Goal: Task Accomplishment & Management: Use online tool/utility

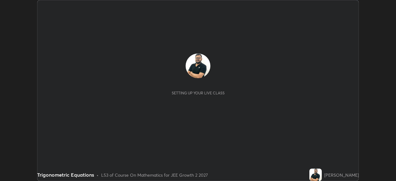
scroll to position [181, 396]
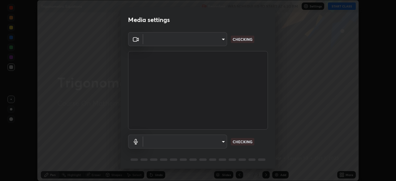
type input "39caa65dc23426385aa383ad0d0a4b68c28ae26f4a71cd21c25f84911154f6e3"
click at [221, 141] on body "Erase all Trigonometric Equations Recording WAS SCHEDULED TO START AT 6:30 PM S…" at bounding box center [198, 90] width 396 height 181
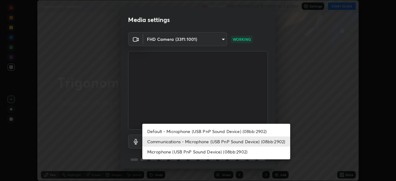
click at [239, 132] on li "Default - Microphone (USB PnP Sound Device) (08bb:2902)" at bounding box center [216, 131] width 148 height 10
type input "default"
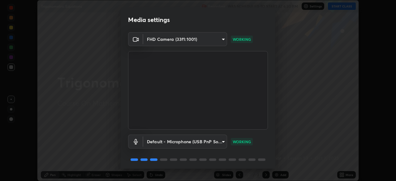
click at [330, 110] on div "Media settings FHD Camera (33f1:1001) 39caa65dc23426385aa383ad0d0a4b68c28ae26f4…" at bounding box center [198, 90] width 396 height 181
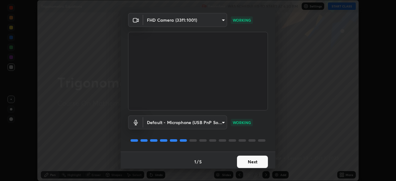
scroll to position [22, 0]
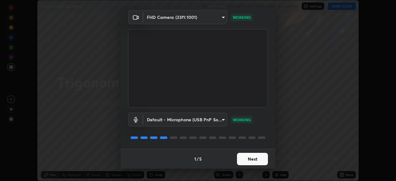
click at [258, 160] on button "Next" at bounding box center [252, 159] width 31 height 12
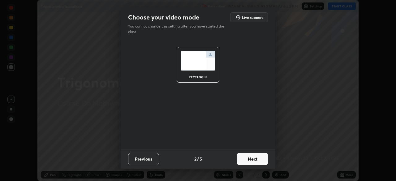
click at [256, 162] on button "Next" at bounding box center [252, 159] width 31 height 12
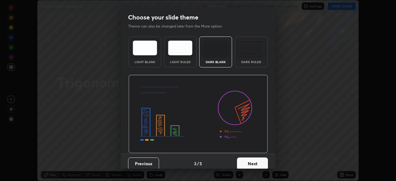
click at [256, 162] on button "Next" at bounding box center [252, 163] width 31 height 12
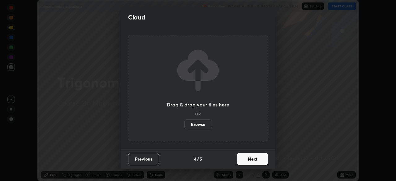
click at [258, 162] on button "Next" at bounding box center [252, 159] width 31 height 12
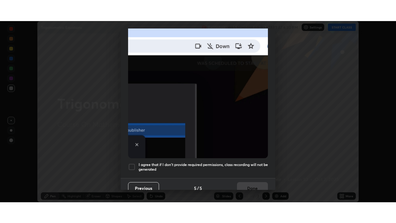
scroll to position [148, 0]
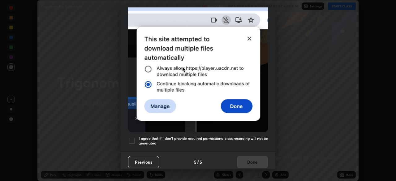
click at [132, 137] on div at bounding box center [131, 140] width 7 height 7
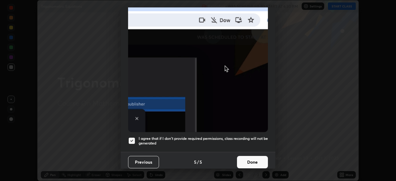
click at [247, 159] on button "Done" at bounding box center [252, 162] width 31 height 12
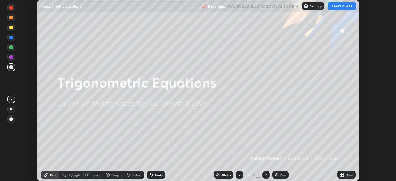
click at [344, 7] on button "START CLASS" at bounding box center [342, 5] width 28 height 7
click at [348, 176] on div "More" at bounding box center [350, 174] width 8 height 3
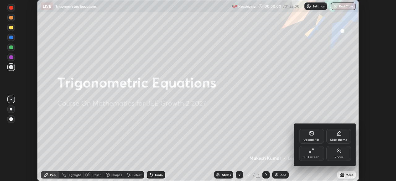
click at [305, 156] on div "Full screen" at bounding box center [311, 157] width 15 height 3
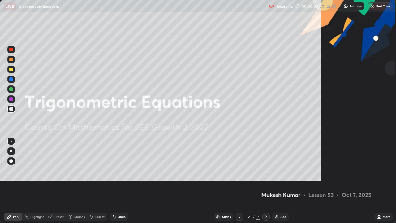
scroll to position [223, 396]
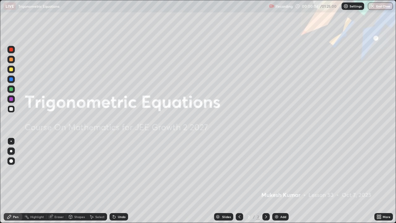
click at [278, 181] on img at bounding box center [276, 216] width 5 height 5
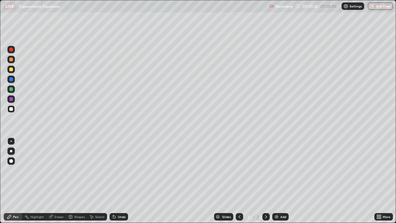
click at [11, 69] on div at bounding box center [11, 69] width 4 height 4
click at [11, 109] on div at bounding box center [11, 109] width 4 height 4
click at [121, 181] on div "Undo" at bounding box center [122, 216] width 8 height 3
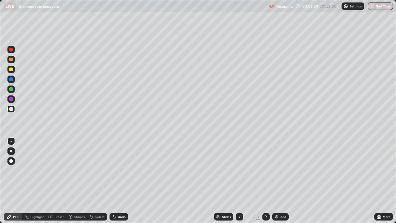
click at [121, 181] on div "Undo" at bounding box center [122, 216] width 8 height 3
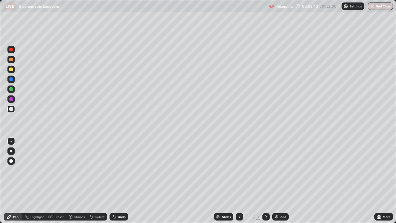
click at [121, 181] on div "Undo" at bounding box center [122, 216] width 8 height 3
click at [120, 181] on div "Undo" at bounding box center [119, 216] width 19 height 7
click at [119, 181] on div "Undo" at bounding box center [119, 216] width 19 height 7
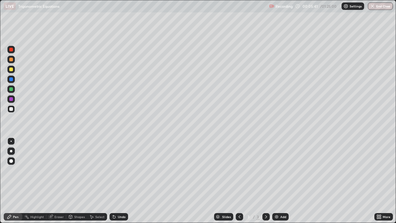
click at [119, 181] on div "Undo" at bounding box center [119, 216] width 19 height 7
click at [10, 89] on div at bounding box center [11, 89] width 4 height 4
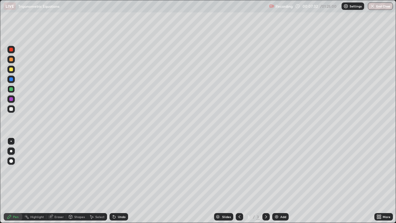
click at [123, 181] on div "Undo" at bounding box center [122, 216] width 8 height 3
click at [121, 181] on div "Undo" at bounding box center [122, 216] width 8 height 3
click at [120, 181] on div "Undo" at bounding box center [122, 216] width 8 height 3
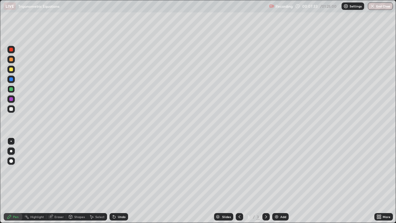
click at [120, 181] on div "Undo" at bounding box center [122, 216] width 8 height 3
click at [120, 181] on div "Undo" at bounding box center [119, 216] width 19 height 7
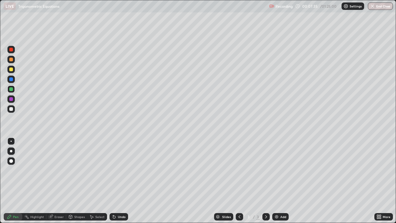
click at [120, 181] on div "Undo" at bounding box center [119, 216] width 19 height 7
click at [281, 181] on div "Add" at bounding box center [280, 216] width 16 height 7
click at [9, 69] on div at bounding box center [10, 69] width 7 height 7
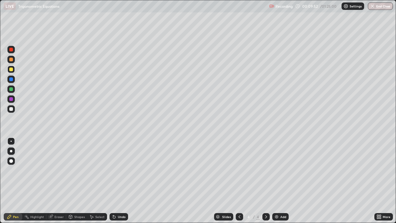
click at [116, 181] on div "Undo" at bounding box center [119, 216] width 19 height 7
click at [236, 181] on div at bounding box center [239, 216] width 7 height 7
click at [59, 181] on div "Eraser" at bounding box center [58, 216] width 9 height 3
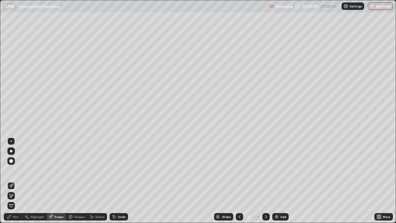
click at [17, 181] on div "Pen" at bounding box center [16, 216] width 6 height 3
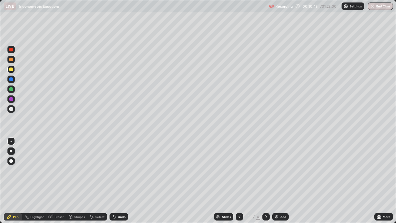
click at [265, 181] on icon at bounding box center [266, 216] width 5 height 5
click at [59, 181] on div "Eraser" at bounding box center [58, 216] width 9 height 3
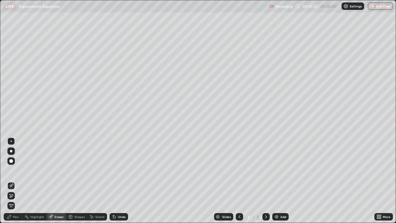
click at [15, 181] on div "Pen" at bounding box center [16, 216] width 6 height 3
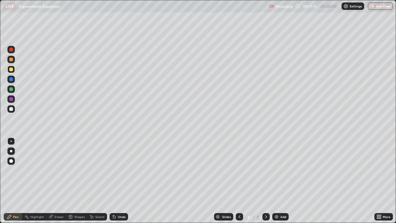
click at [11, 109] on div at bounding box center [11, 109] width 4 height 4
click at [239, 181] on icon at bounding box center [239, 216] width 5 height 5
click at [265, 181] on icon at bounding box center [266, 216] width 5 height 5
click at [11, 70] on div at bounding box center [11, 69] width 4 height 4
click at [12, 109] on div at bounding box center [11, 109] width 4 height 4
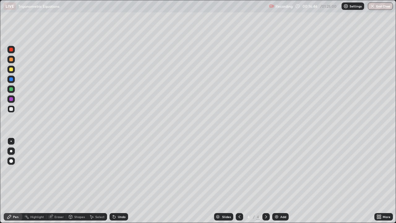
click at [281, 181] on div "Add" at bounding box center [283, 216] width 6 height 3
click at [11, 49] on div at bounding box center [11, 50] width 4 height 4
click at [14, 110] on div at bounding box center [10, 108] width 7 height 7
click at [240, 181] on div at bounding box center [239, 216] width 7 height 7
click at [266, 181] on icon at bounding box center [266, 216] width 5 height 5
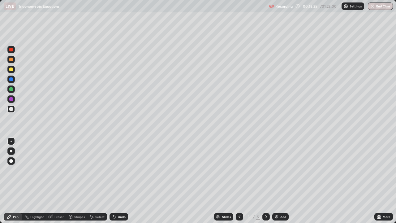
click at [12, 88] on div at bounding box center [11, 89] width 4 height 4
click at [118, 181] on div "Undo" at bounding box center [122, 216] width 8 height 3
click at [120, 181] on div "Undo" at bounding box center [122, 216] width 8 height 3
click at [119, 181] on div "Undo" at bounding box center [122, 216] width 8 height 3
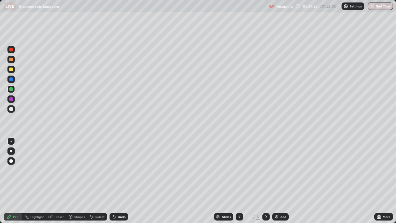
click at [119, 181] on div "Undo" at bounding box center [122, 216] width 8 height 3
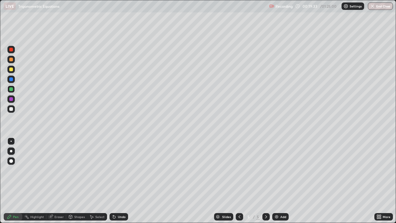
click at [119, 181] on div "Undo" at bounding box center [122, 216] width 8 height 3
click at [118, 181] on div "Undo" at bounding box center [122, 216] width 8 height 3
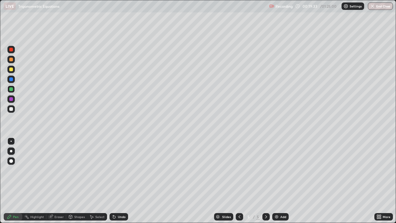
click at [118, 181] on div "Undo" at bounding box center [122, 216] width 8 height 3
click at [118, 181] on div "Undo" at bounding box center [119, 216] width 19 height 7
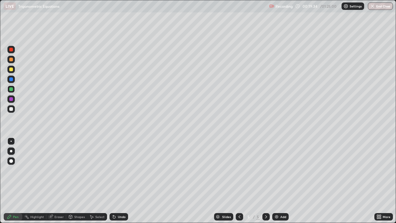
click at [118, 181] on div "Undo" at bounding box center [119, 216] width 19 height 7
click at [117, 181] on div "Undo" at bounding box center [119, 216] width 19 height 7
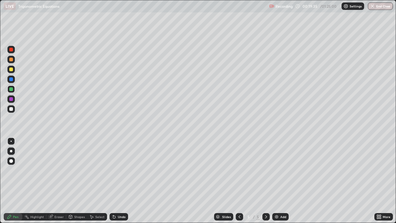
click at [117, 181] on div "Undo" at bounding box center [119, 216] width 19 height 7
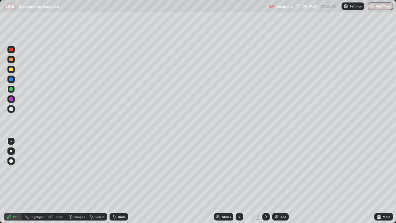
click at [116, 181] on div "Undo" at bounding box center [119, 216] width 19 height 7
click at [114, 181] on div "Undo" at bounding box center [119, 216] width 19 height 7
click at [118, 181] on div "Undo" at bounding box center [122, 216] width 8 height 3
click at [117, 181] on div "Undo" at bounding box center [119, 216] width 19 height 7
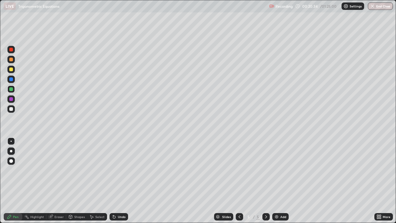
click at [117, 181] on div "Undo" at bounding box center [119, 216] width 19 height 7
click at [118, 181] on div "Undo" at bounding box center [122, 216] width 8 height 3
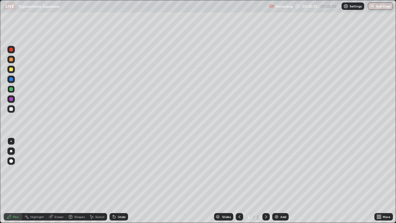
click at [118, 181] on div "Undo" at bounding box center [122, 216] width 8 height 3
click at [119, 181] on div "Undo" at bounding box center [122, 216] width 8 height 3
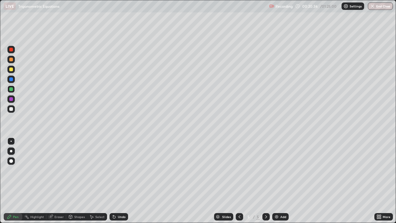
click at [119, 181] on div "Undo" at bounding box center [122, 216] width 8 height 3
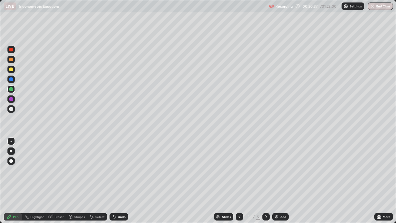
click at [119, 181] on div "Undo" at bounding box center [122, 216] width 8 height 3
click at [58, 181] on div "Eraser" at bounding box center [58, 216] width 9 height 3
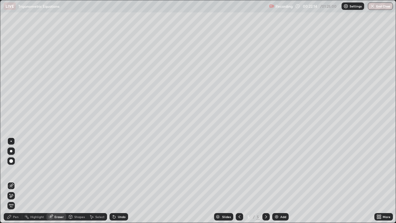
click at [16, 181] on div "Pen" at bounding box center [16, 216] width 6 height 3
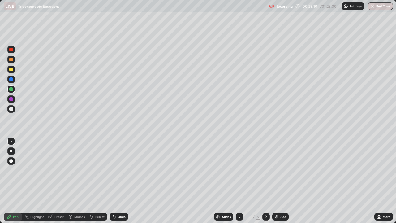
click at [11, 69] on div at bounding box center [11, 69] width 4 height 4
click at [15, 108] on div at bounding box center [10, 108] width 7 height 7
click at [265, 181] on icon at bounding box center [266, 216] width 5 height 5
click at [265, 181] on div at bounding box center [265, 216] width 7 height 7
click at [280, 181] on div "Add" at bounding box center [280, 216] width 16 height 7
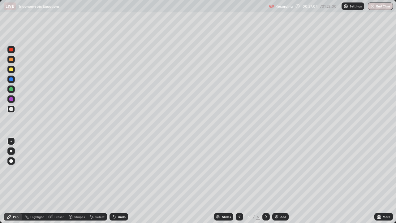
click at [11, 48] on div at bounding box center [11, 50] width 4 height 4
click at [11, 109] on div at bounding box center [11, 109] width 4 height 4
click at [239, 181] on icon at bounding box center [240, 216] width 2 height 3
click at [265, 181] on icon at bounding box center [266, 216] width 5 height 5
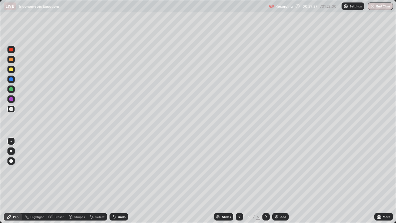
click at [11, 89] on div at bounding box center [11, 89] width 4 height 4
click at [120, 181] on div "Undo" at bounding box center [122, 216] width 8 height 3
click at [13, 109] on div at bounding box center [11, 109] width 4 height 4
click at [11, 109] on div at bounding box center [11, 109] width 4 height 4
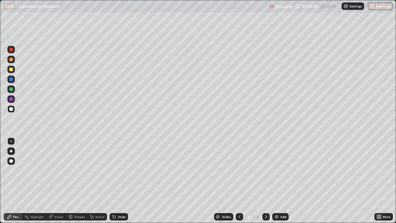
click at [282, 181] on div "Add" at bounding box center [283, 216] width 6 height 3
click at [11, 69] on div at bounding box center [11, 69] width 4 height 4
click at [10, 89] on div at bounding box center [11, 89] width 4 height 4
click at [119, 181] on div "Undo" at bounding box center [122, 216] width 8 height 3
click at [119, 181] on div "Undo" at bounding box center [119, 216] width 19 height 7
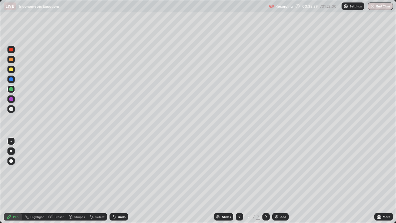
click at [121, 181] on div "Undo" at bounding box center [119, 216] width 19 height 7
click at [115, 181] on icon at bounding box center [114, 216] width 5 height 5
click at [118, 181] on div "Undo" at bounding box center [122, 216] width 8 height 3
click at [120, 181] on div "Undo" at bounding box center [122, 216] width 8 height 3
click at [265, 181] on icon at bounding box center [266, 216] width 5 height 5
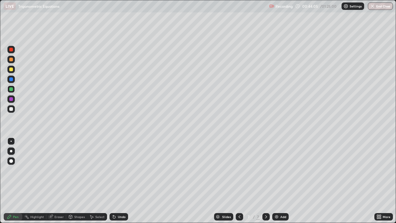
click at [281, 181] on div "Add" at bounding box center [283, 216] width 6 height 3
click at [11, 50] on div at bounding box center [11, 50] width 4 height 4
click at [12, 110] on div at bounding box center [11, 109] width 4 height 4
click at [12, 69] on div at bounding box center [11, 69] width 4 height 4
click at [11, 109] on div at bounding box center [11, 109] width 4 height 4
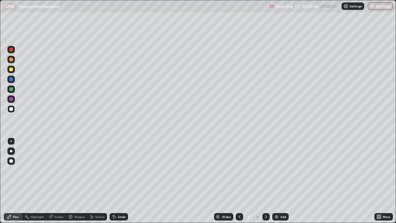
click at [281, 181] on div "Add" at bounding box center [283, 216] width 6 height 3
click at [12, 88] on div at bounding box center [11, 89] width 4 height 4
click at [12, 69] on div at bounding box center [11, 69] width 4 height 4
click at [121, 181] on div "Undo" at bounding box center [122, 216] width 8 height 3
click at [11, 109] on div at bounding box center [11, 109] width 4 height 4
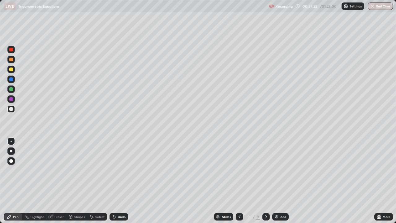
click at [57, 181] on div "Eraser" at bounding box center [58, 216] width 9 height 3
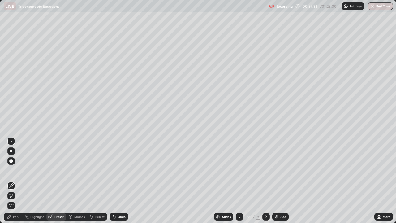
click at [15, 181] on div "Pen" at bounding box center [16, 216] width 6 height 3
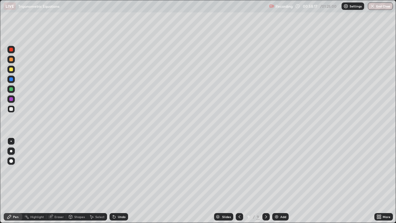
click at [14, 90] on div at bounding box center [10, 88] width 7 height 7
click at [14, 108] on div at bounding box center [10, 108] width 7 height 7
click at [265, 181] on icon at bounding box center [266, 216] width 5 height 5
click at [278, 181] on img at bounding box center [276, 216] width 5 height 5
click at [238, 181] on icon at bounding box center [239, 216] width 5 height 5
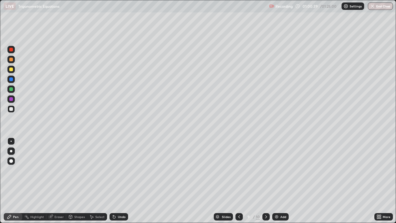
click at [266, 181] on icon at bounding box center [266, 216] width 5 height 5
click at [11, 49] on div at bounding box center [11, 50] width 4 height 4
click at [11, 89] on div at bounding box center [11, 89] width 4 height 4
click at [116, 181] on div "Undo" at bounding box center [119, 216] width 19 height 7
click at [239, 181] on icon at bounding box center [239, 216] width 2 height 3
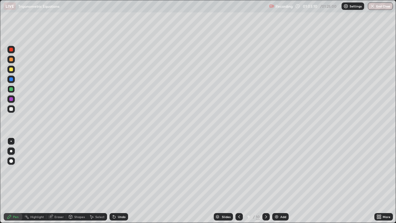
click at [265, 181] on icon at bounding box center [266, 216] width 2 height 3
click at [265, 181] on icon at bounding box center [266, 216] width 5 height 5
click at [282, 181] on div "Add" at bounding box center [283, 216] width 6 height 3
click at [119, 181] on div "Undo" at bounding box center [122, 216] width 8 height 3
click at [10, 48] on div at bounding box center [11, 50] width 4 height 4
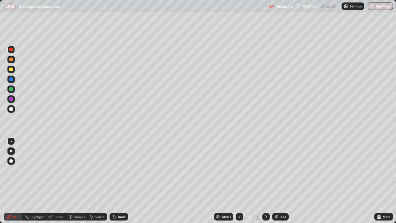
click at [11, 108] on div at bounding box center [11, 109] width 4 height 4
click at [118, 181] on div "Undo" at bounding box center [122, 216] width 8 height 3
click at [120, 181] on div "Undo" at bounding box center [122, 216] width 8 height 3
click at [11, 89] on div at bounding box center [11, 89] width 4 height 4
click at [15, 110] on div at bounding box center [10, 108] width 7 height 7
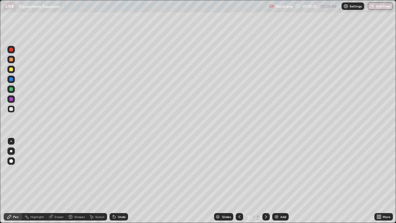
click at [11, 89] on div at bounding box center [11, 89] width 4 height 4
click at [11, 108] on div at bounding box center [11, 109] width 4 height 4
click at [281, 181] on div "Add" at bounding box center [280, 216] width 16 height 7
click at [11, 88] on div at bounding box center [11, 89] width 4 height 4
click at [12, 108] on div at bounding box center [11, 109] width 4 height 4
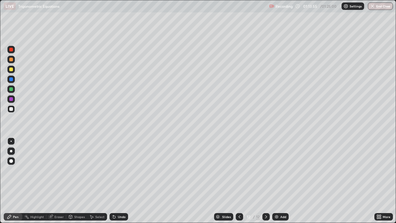
click at [239, 181] on icon at bounding box center [239, 216] width 5 height 5
click at [266, 181] on icon at bounding box center [266, 216] width 5 height 5
click at [12, 88] on div at bounding box center [11, 89] width 4 height 4
click at [13, 109] on div at bounding box center [11, 109] width 4 height 4
click at [13, 49] on div at bounding box center [11, 50] width 4 height 4
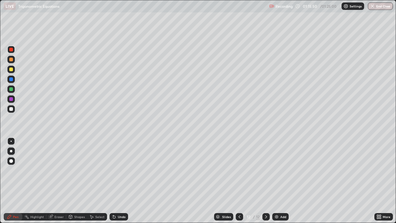
click at [12, 90] on div at bounding box center [11, 89] width 4 height 4
click at [379, 6] on button "End Class" at bounding box center [380, 5] width 25 height 7
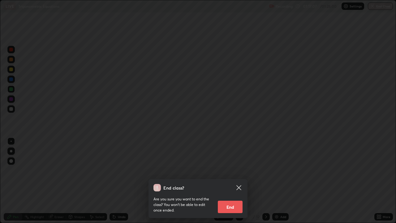
click at [232, 181] on button "End" at bounding box center [230, 206] width 25 height 12
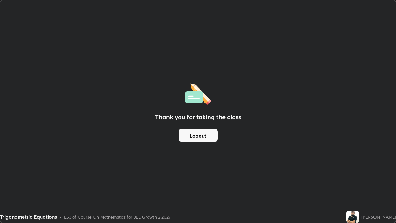
click at [200, 133] on button "Logout" at bounding box center [198, 135] width 39 height 12
